Goal: Transaction & Acquisition: Purchase product/service

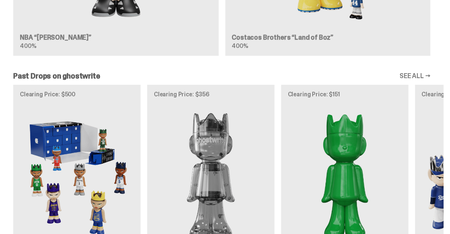
scroll to position [811, 0]
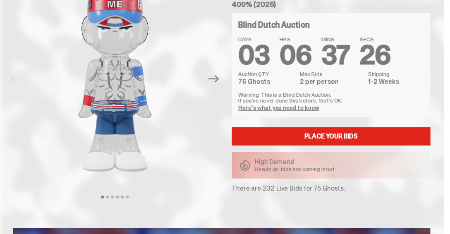
scroll to position [67, 0]
click at [271, 26] on h4 "Blind Dutch Auction" at bounding box center [274, 25] width 71 height 8
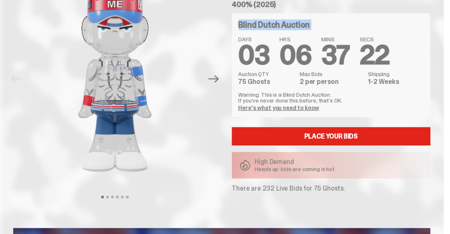
click at [279, 25] on h4 "Blind Dutch Auction" at bounding box center [274, 25] width 71 height 8
drag, startPoint x: 279, startPoint y: 25, endPoint x: 267, endPoint y: 26, distance: 11.2
click at [267, 26] on h4 "Blind Dutch Auction" at bounding box center [274, 25] width 71 height 8
